Goal: Navigation & Orientation: Find specific page/section

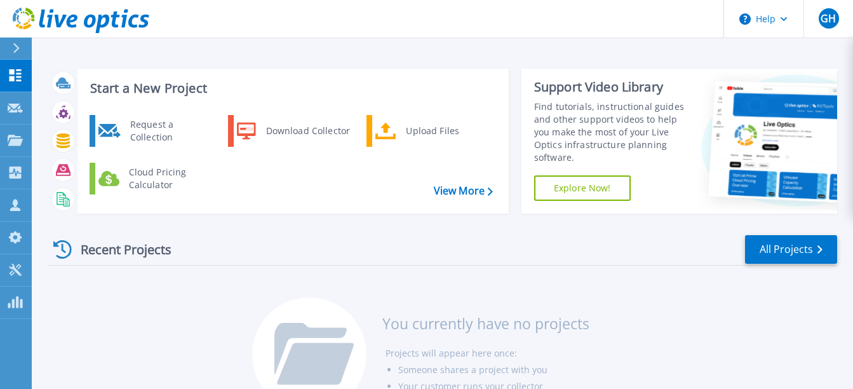
click at [12, 46] on div at bounding box center [21, 48] width 20 height 22
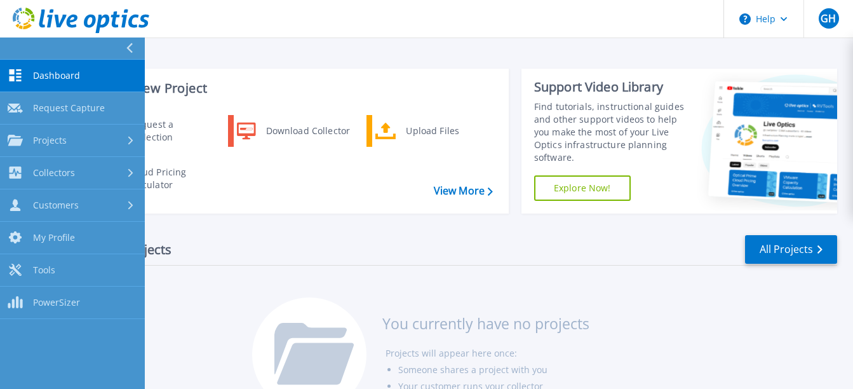
click at [58, 74] on span "Dashboard" at bounding box center [56, 75] width 47 height 11
